Goal: Information Seeking & Learning: Learn about a topic

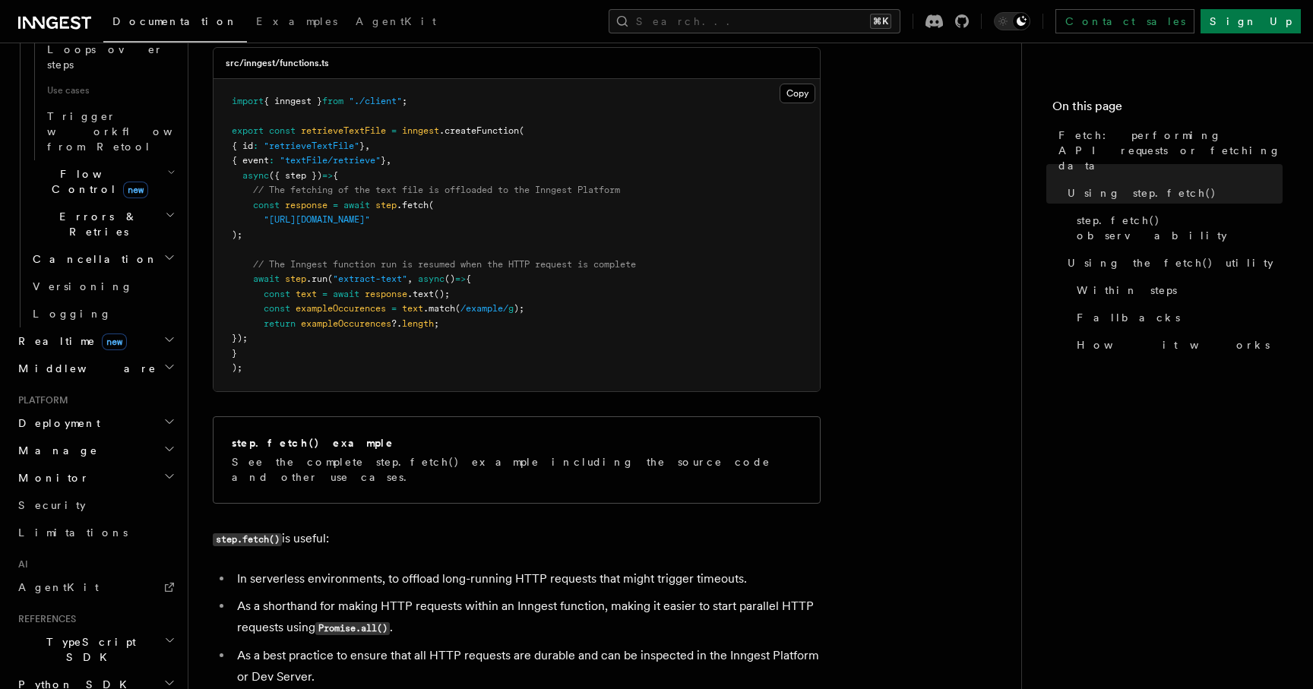
scroll to position [614, 0]
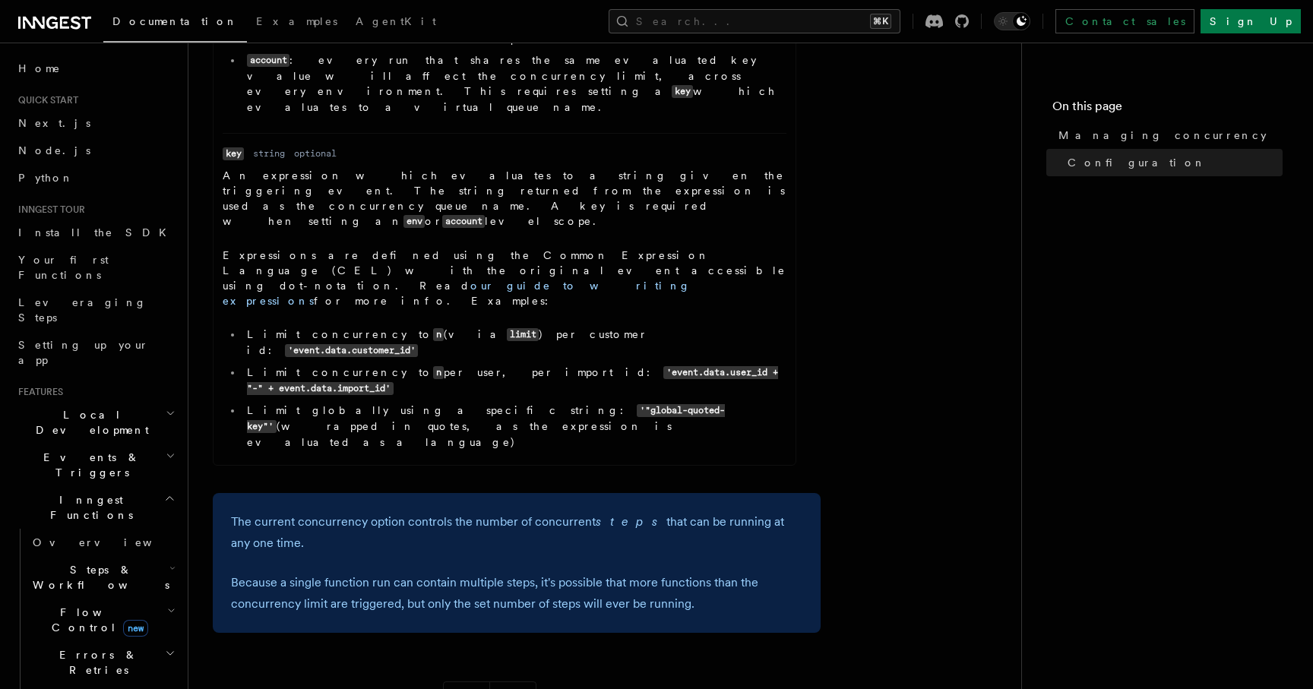
scroll to position [237, 0]
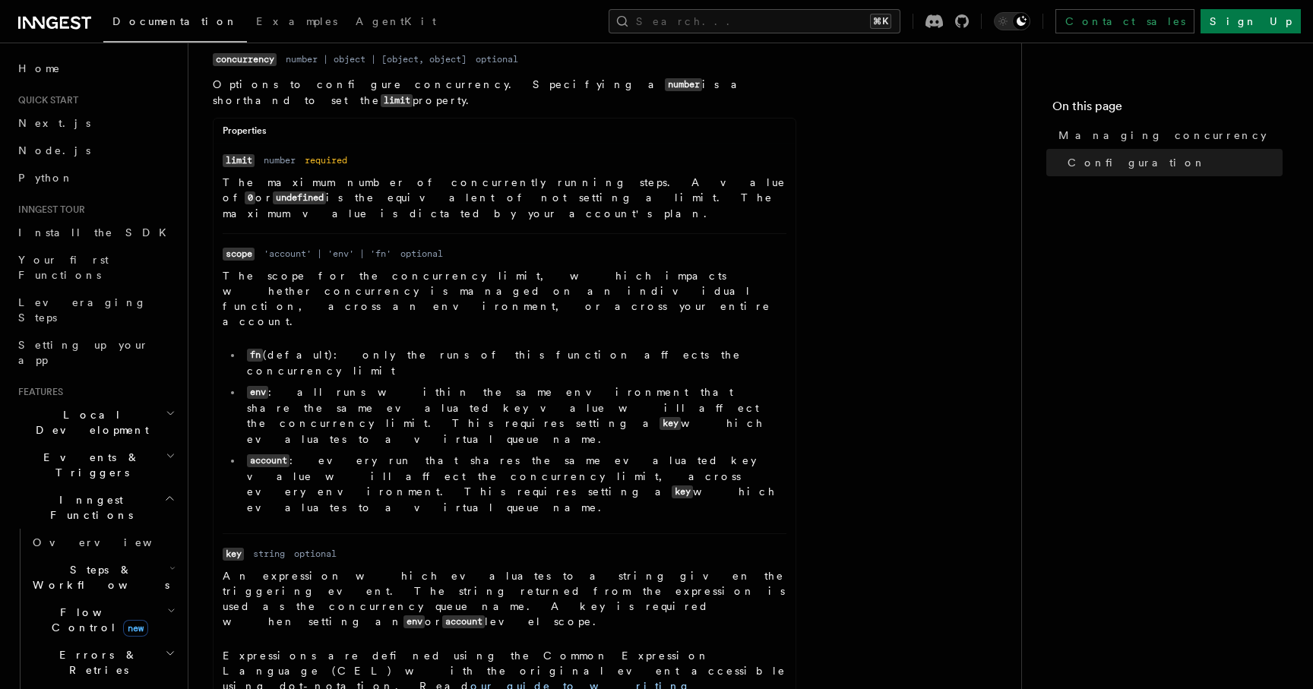
scroll to position [807, 0]
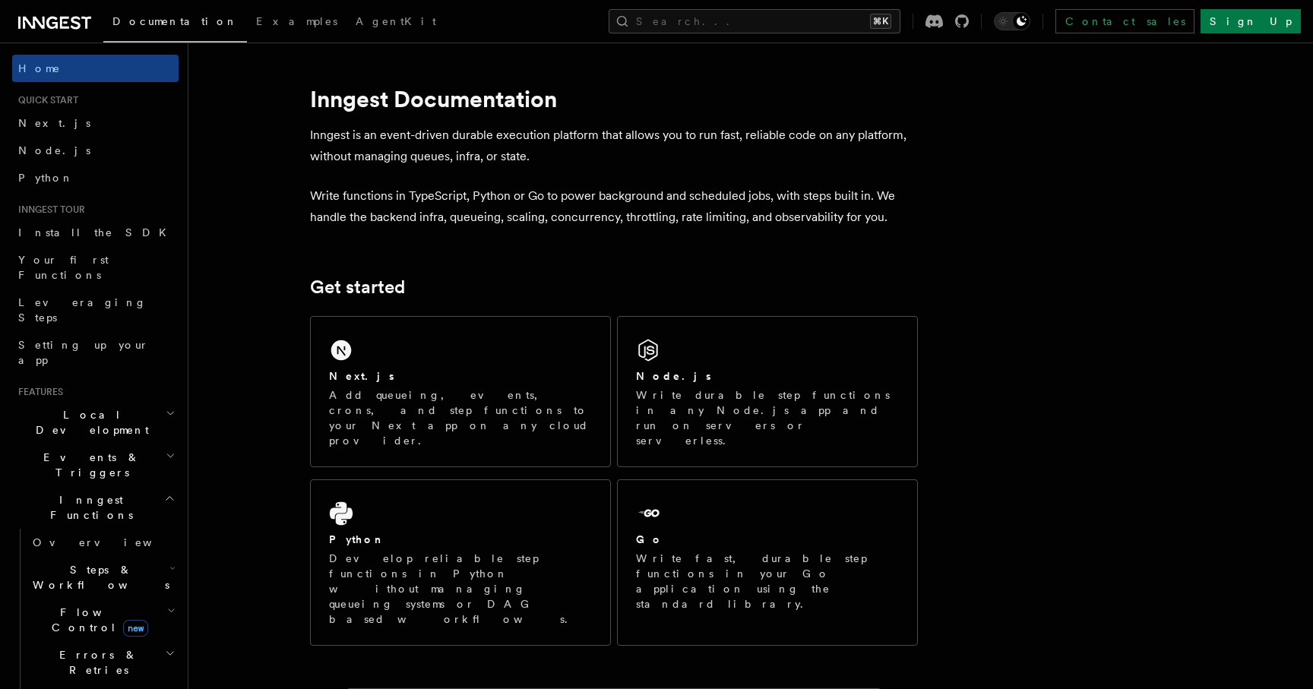
scroll to position [516, 0]
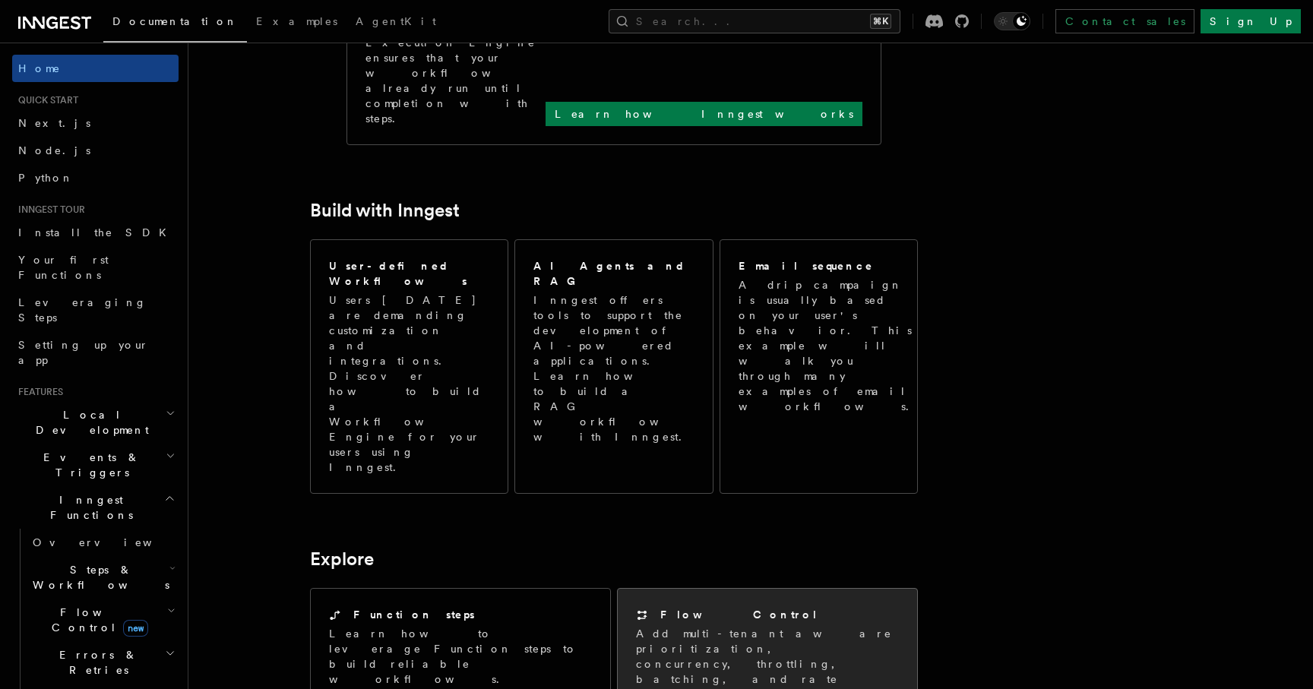
click at [768, 626] on p "Add multi-tenant aware prioritization, concurrency, throttling, batching, and r…" at bounding box center [767, 671] width 263 height 91
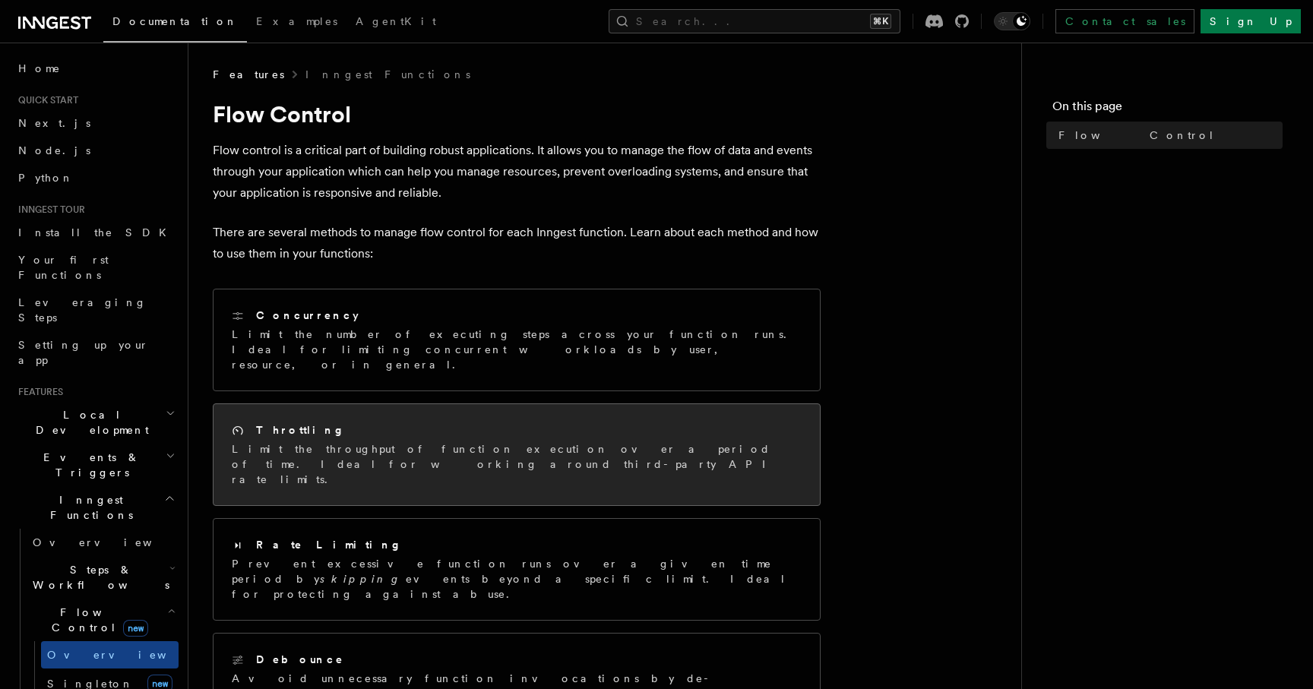
click at [448, 451] on div "Throttling Limit the throughput of function execution over a period of time. Id…" at bounding box center [517, 454] width 606 height 101
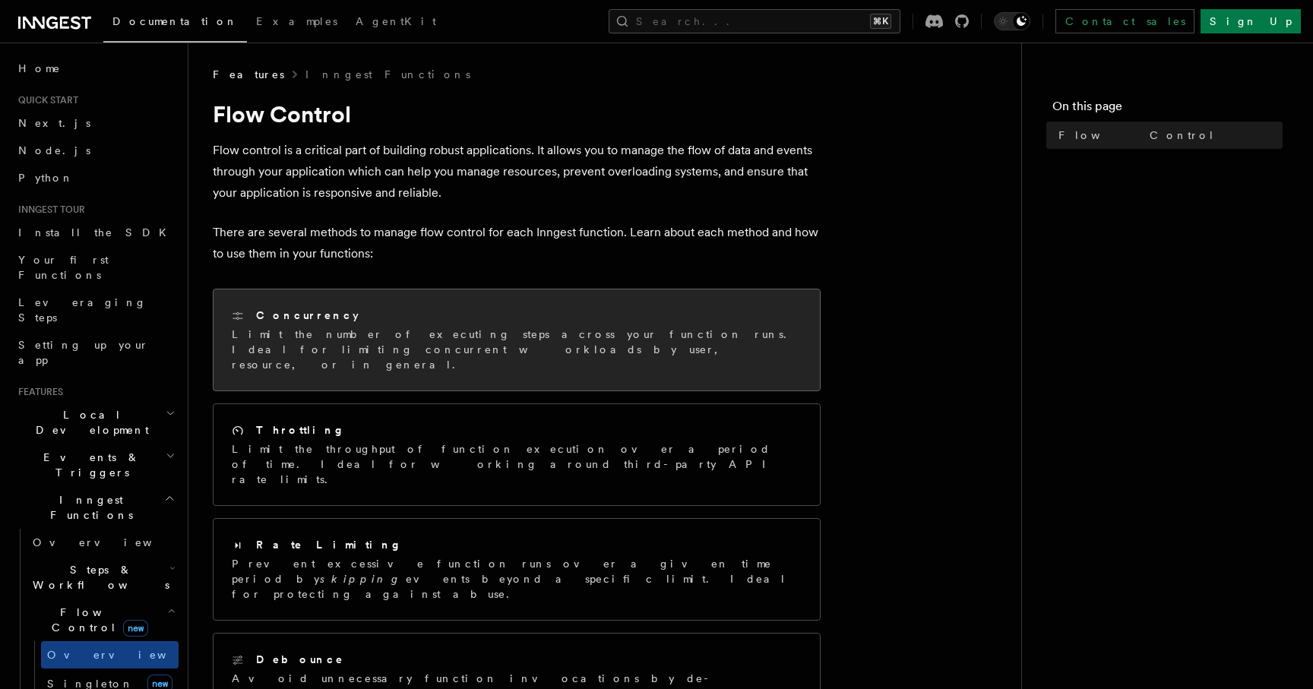
click at [438, 349] on p "Limit the number of executing steps across your function runs. Ideal for limiti…" at bounding box center [517, 350] width 570 height 46
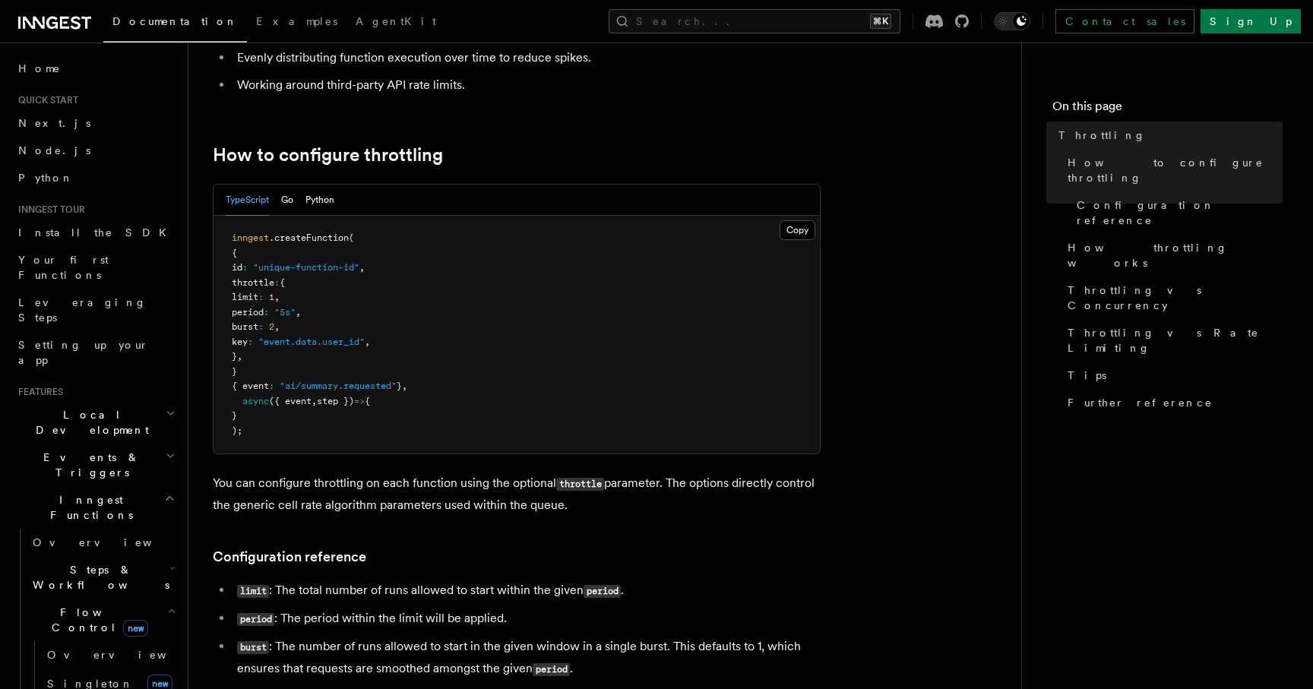
scroll to position [176, 0]
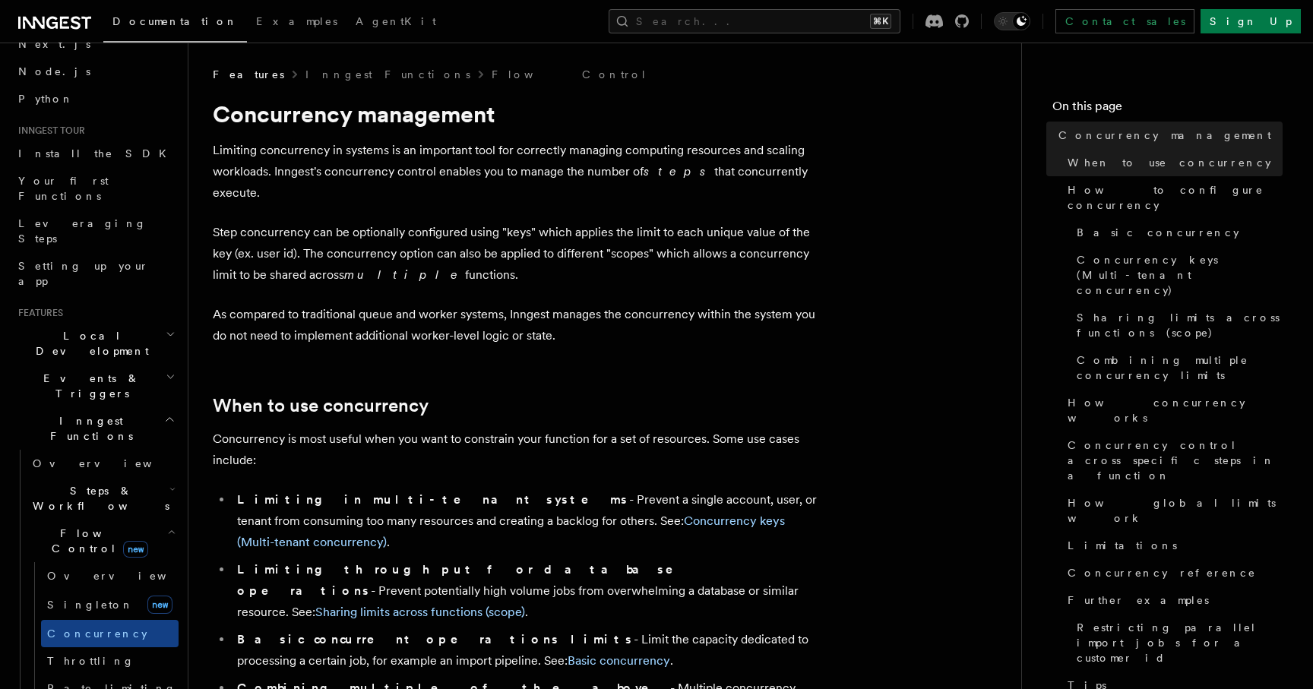
scroll to position [90, 0]
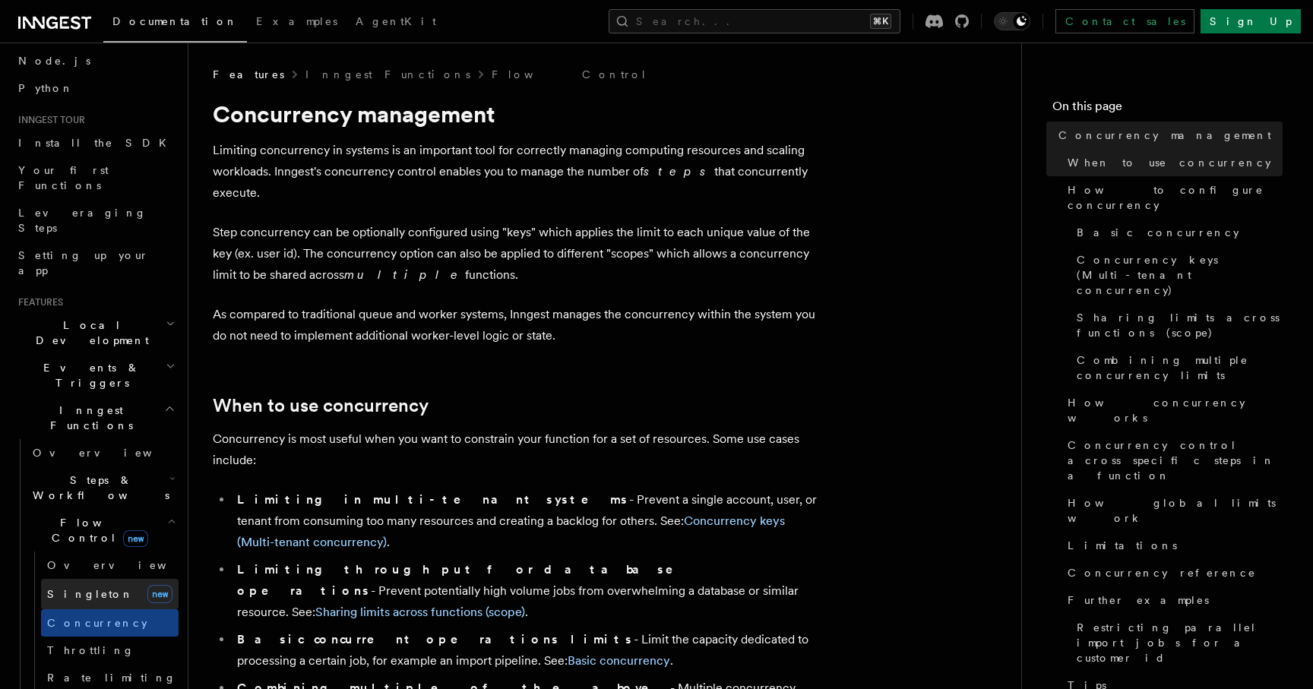
click at [92, 579] on link "[PERSON_NAME] new" at bounding box center [110, 594] width 138 height 30
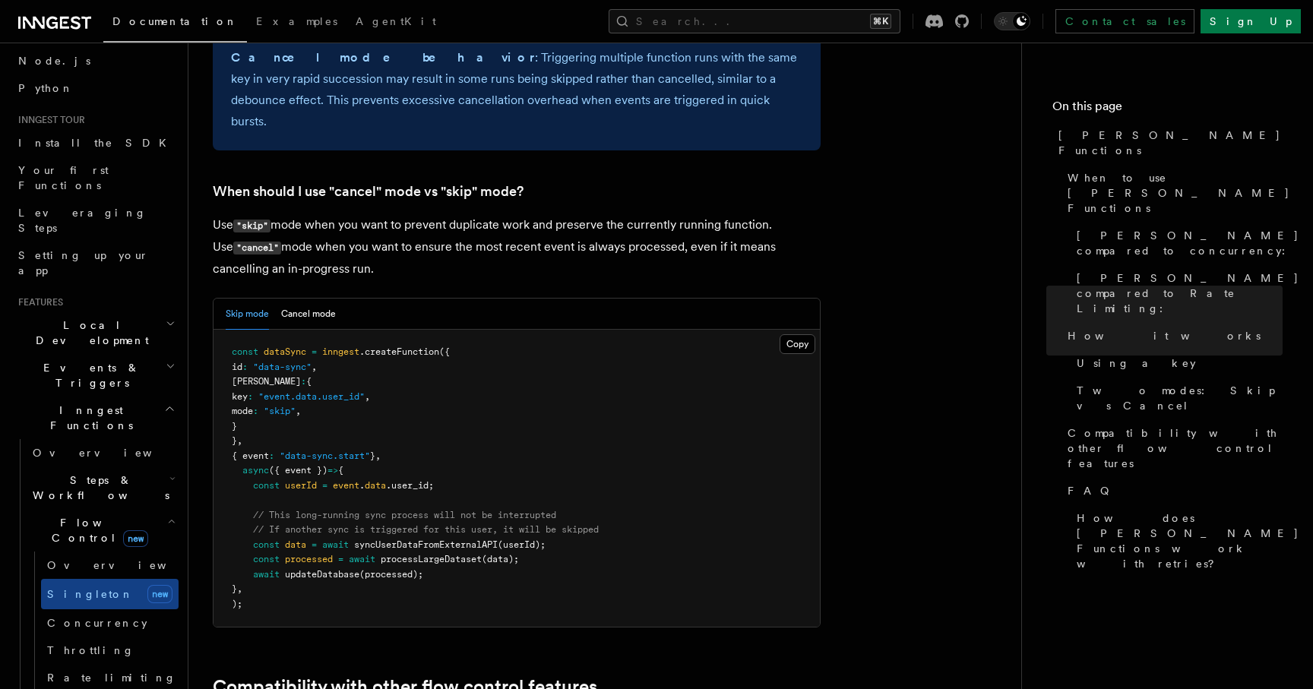
scroll to position [1905, 0]
click at [309, 299] on button "Cancel mode" at bounding box center [308, 314] width 55 height 31
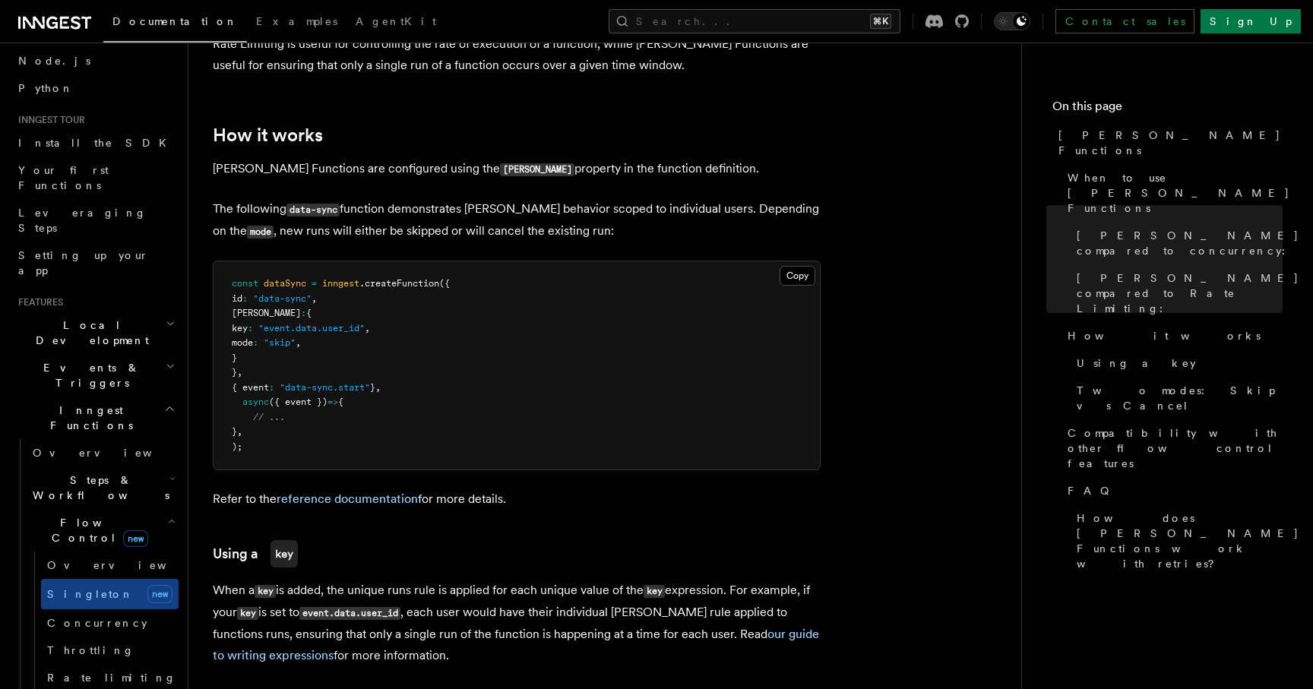
scroll to position [1033, 0]
click at [1148, 228] on span "[PERSON_NAME] compared to concurrency:" at bounding box center [1188, 243] width 223 height 30
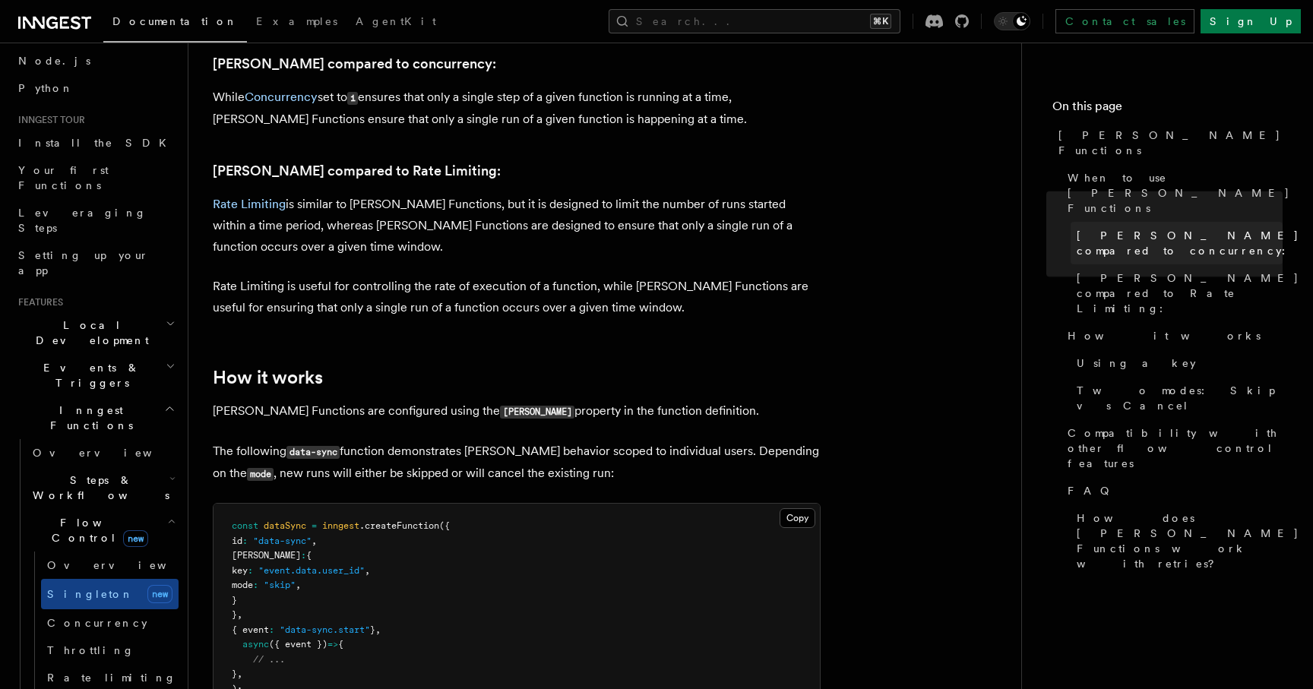
scroll to position [751, 0]
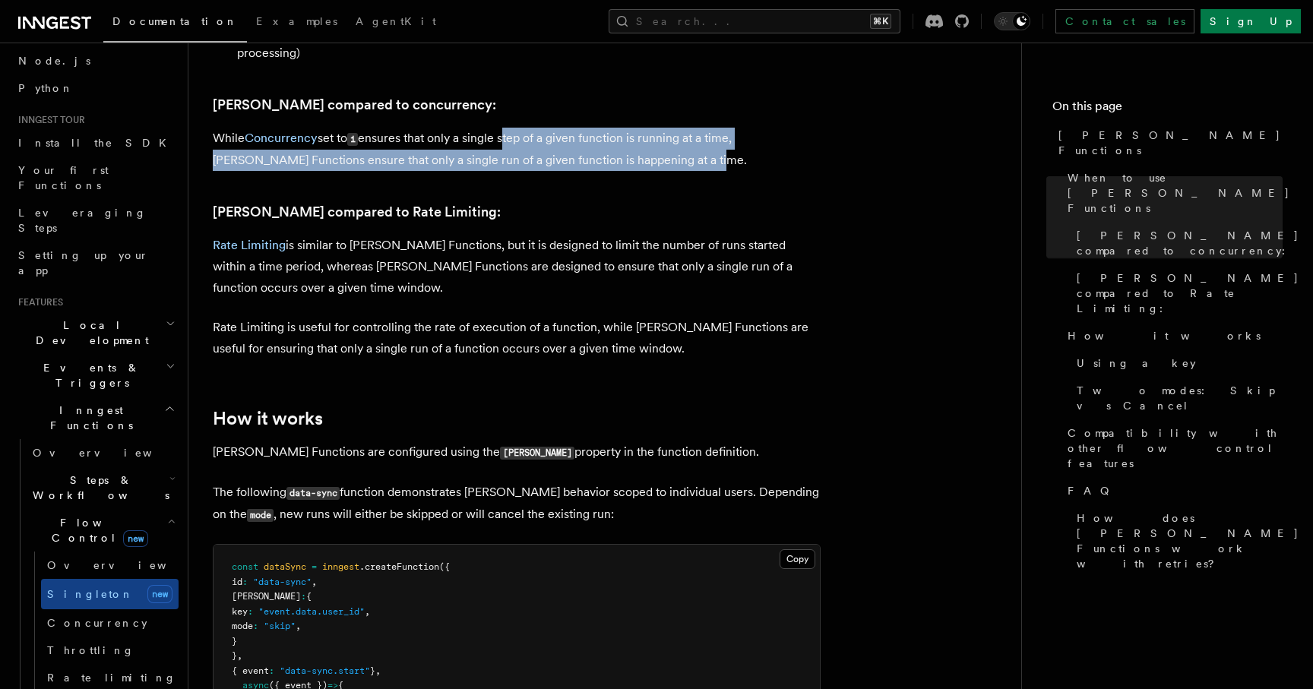
drag, startPoint x: 505, startPoint y: 117, endPoint x: 649, endPoint y: 134, distance: 144.6
click at [649, 134] on p "While Concurrency set to 1 ensures that only a single step of a given function …" at bounding box center [517, 149] width 608 height 43
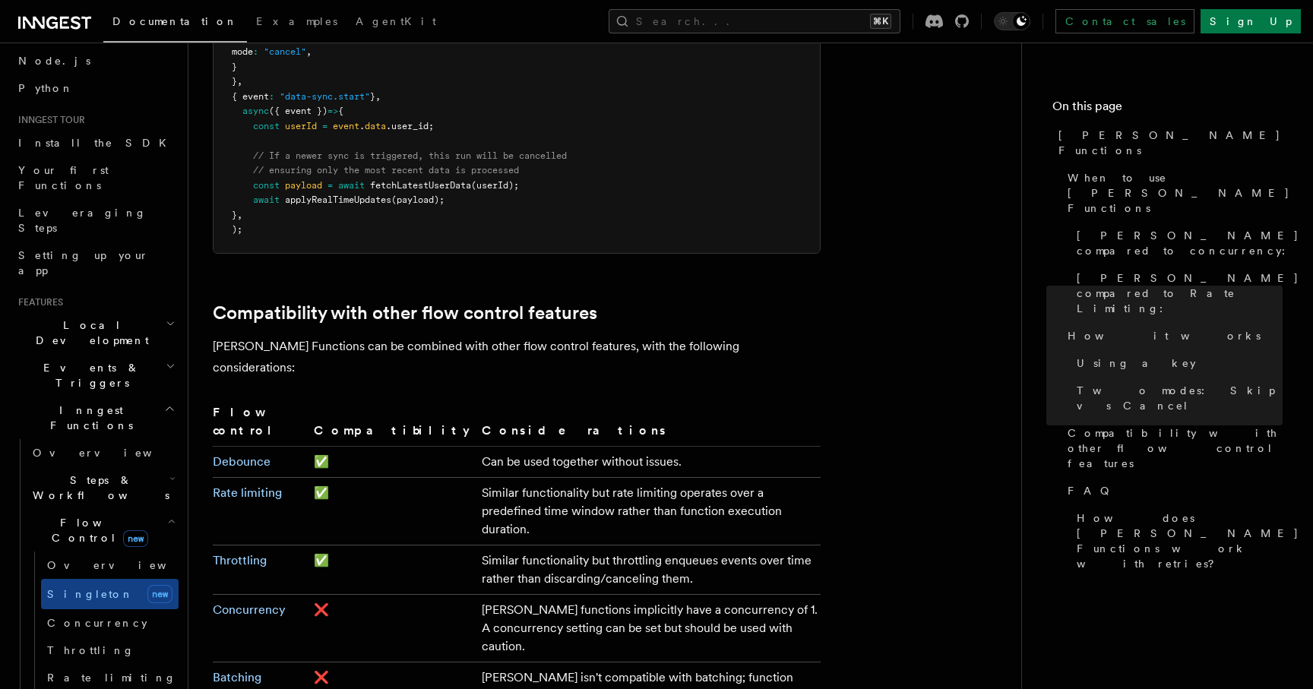
scroll to position [2266, 0]
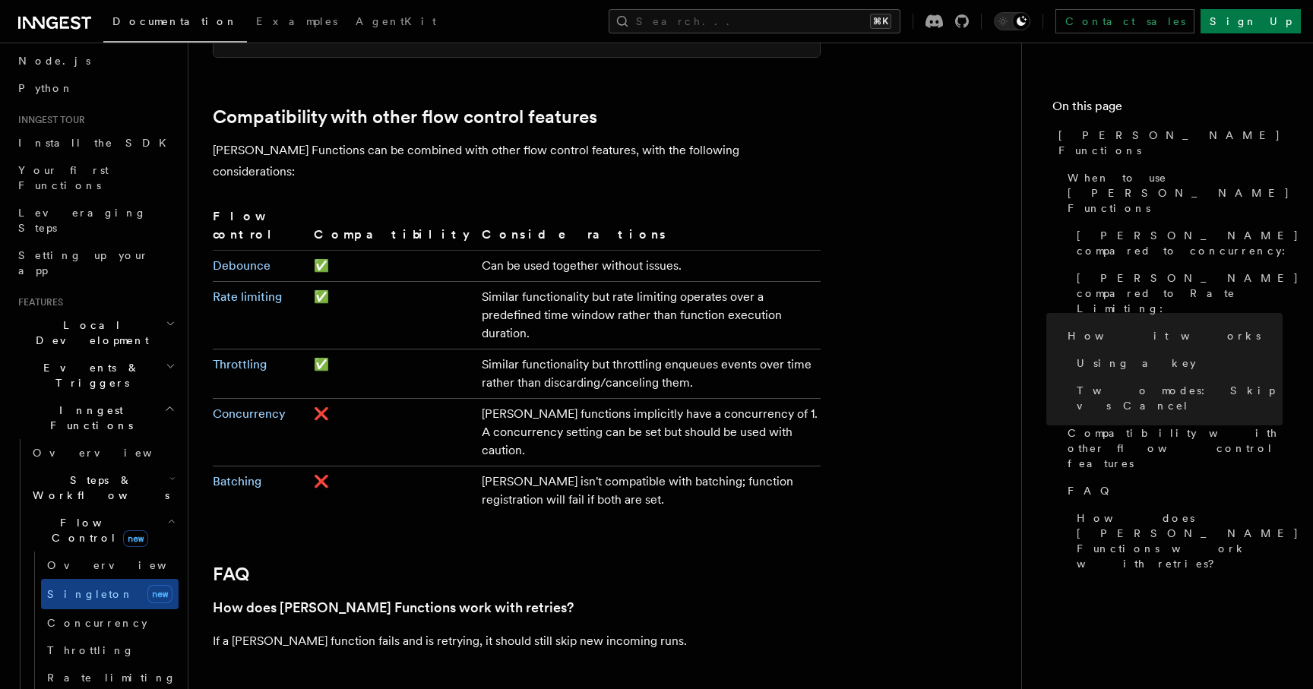
scroll to position [2462, 0]
click at [265, 356] on link "Throttling" at bounding box center [240, 363] width 54 height 14
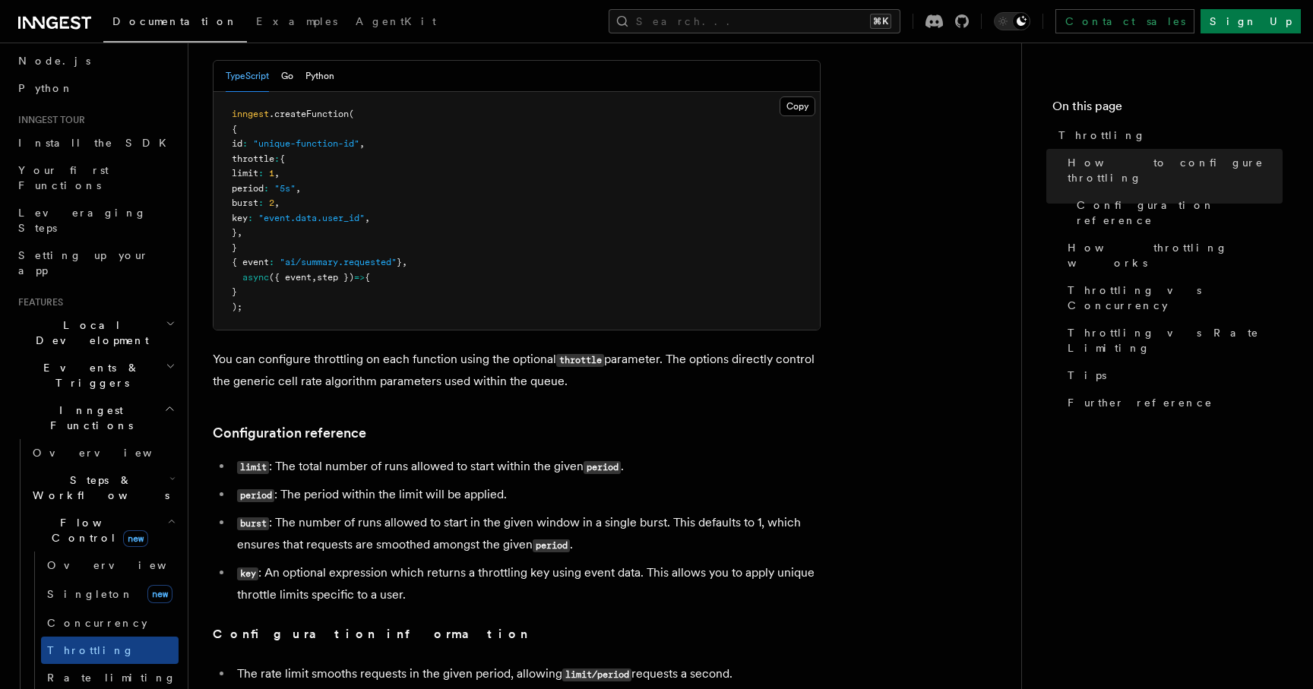
scroll to position [299, 0]
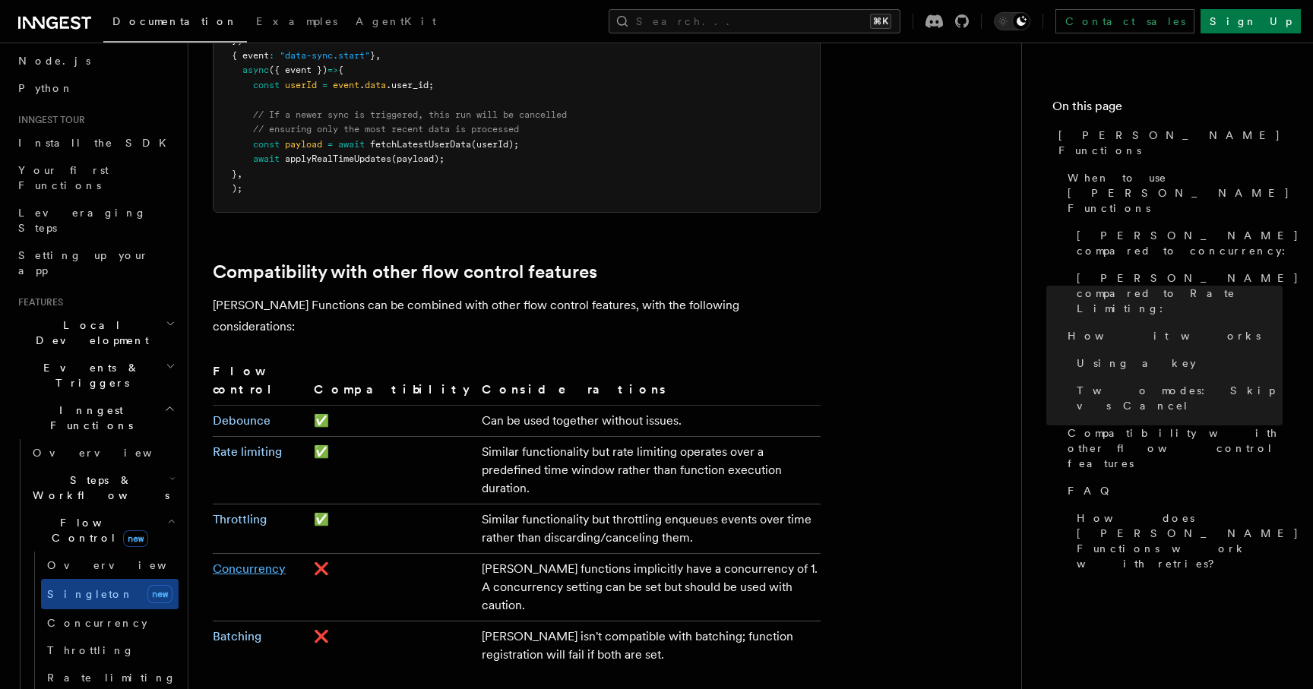
scroll to position [2304, 0]
click at [252, 564] on link "Concurrency" at bounding box center [249, 571] width 73 height 14
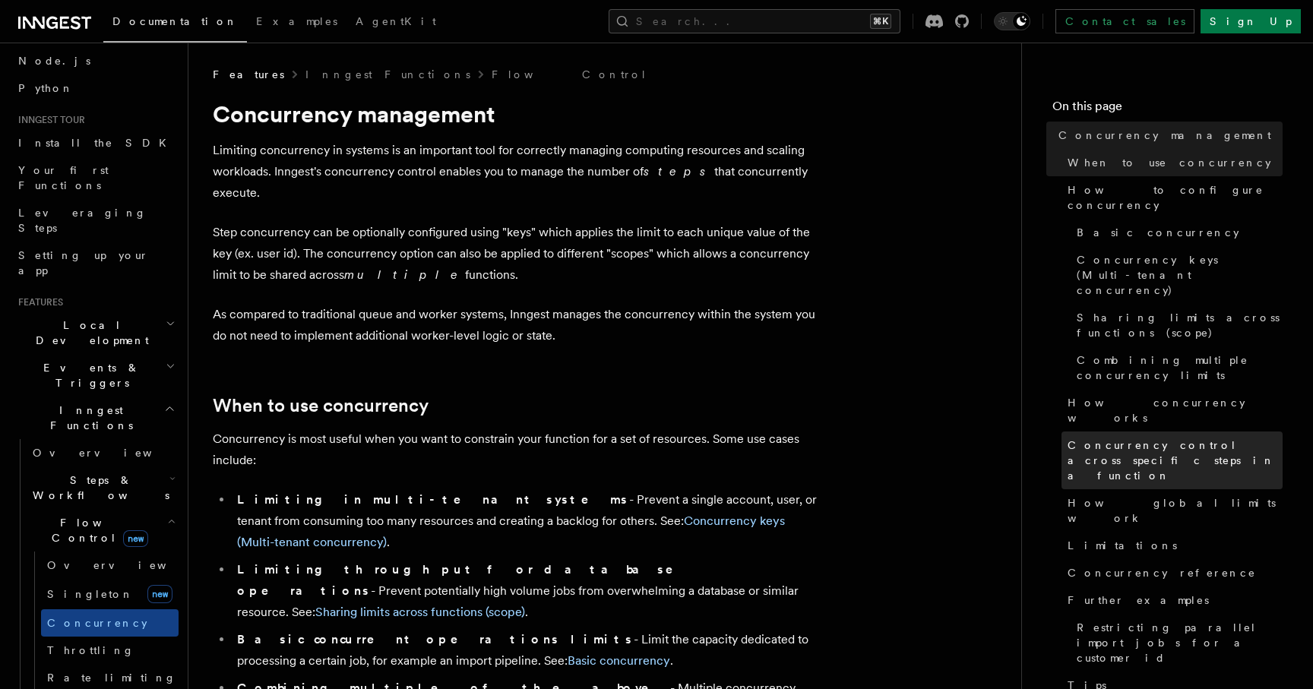
click at [1132, 438] on span "Concurrency control across specific steps in a function" at bounding box center [1175, 461] width 215 height 46
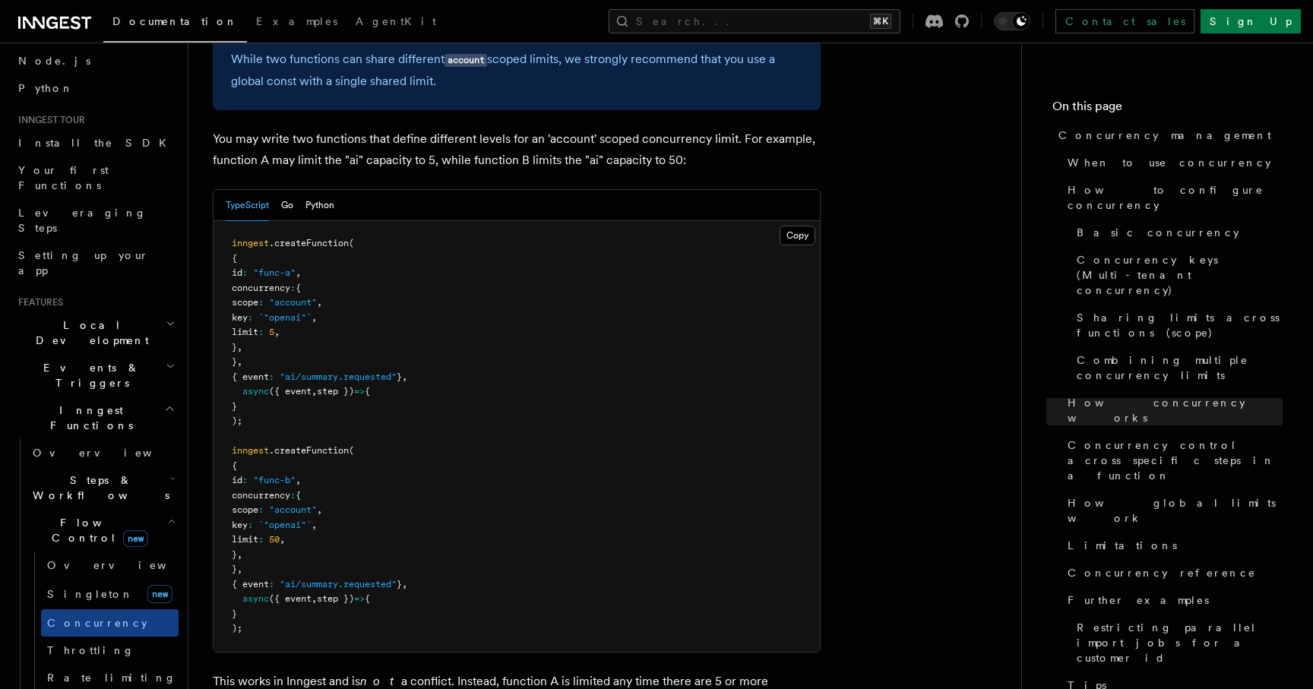
scroll to position [4048, 0]
